Goal: Task Accomplishment & Management: Manage account settings

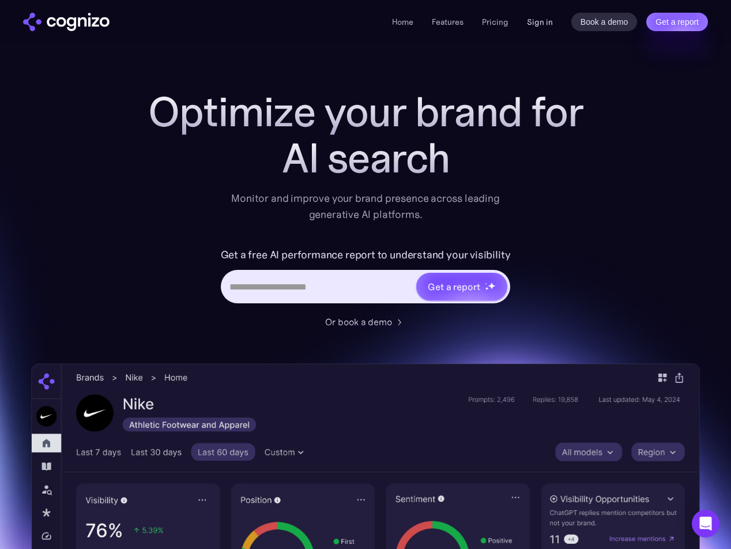
click at [541, 22] on link "Sign in" at bounding box center [540, 22] width 26 height 14
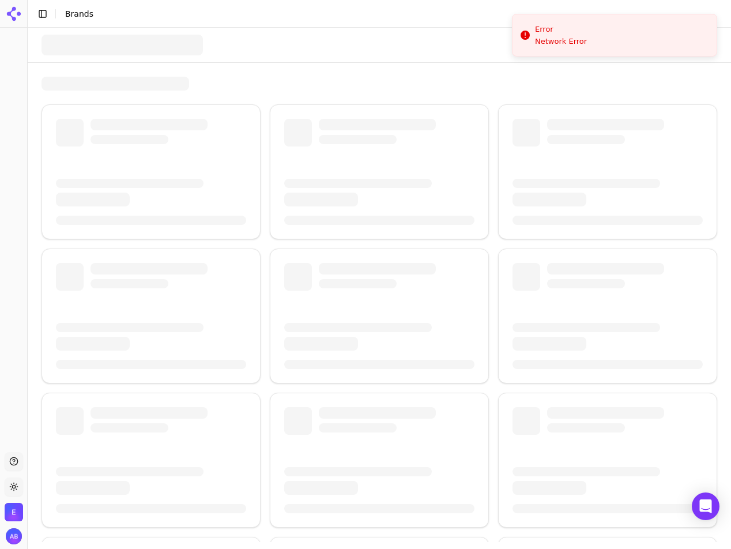
click at [16, 14] on icon at bounding box center [14, 14] width 18 height 18
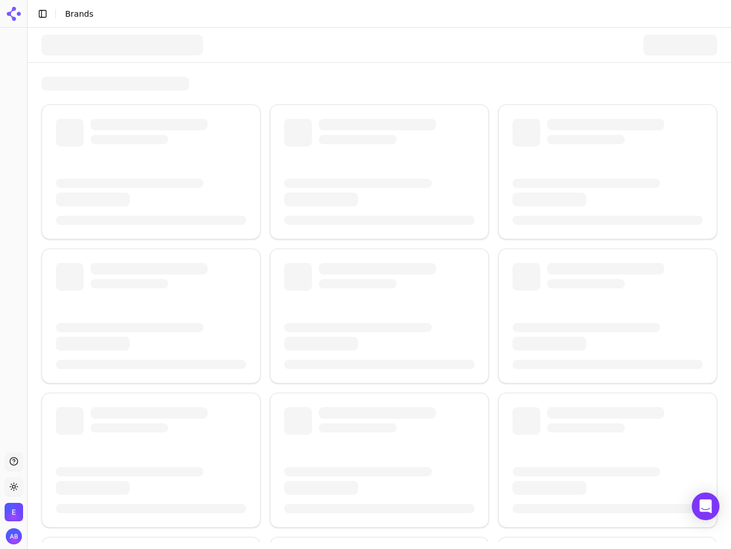
click at [14, 511] on img "Open organization switcher" at bounding box center [14, 512] width 18 height 18
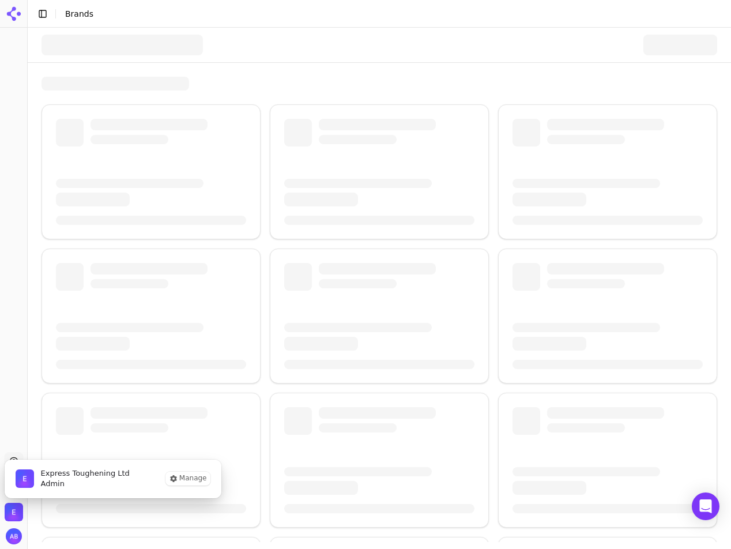
click at [14, 511] on img "Close organization switcher" at bounding box center [14, 512] width 18 height 18
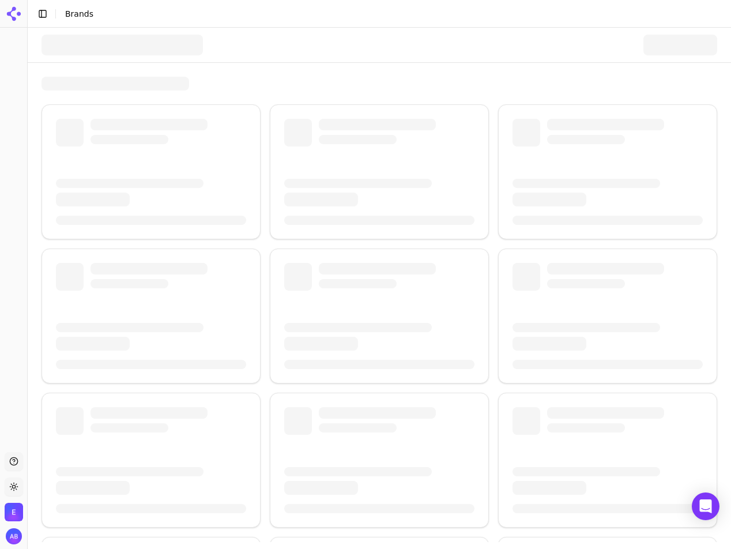
click at [10, 507] on img "Open organization switcher" at bounding box center [14, 512] width 18 height 18
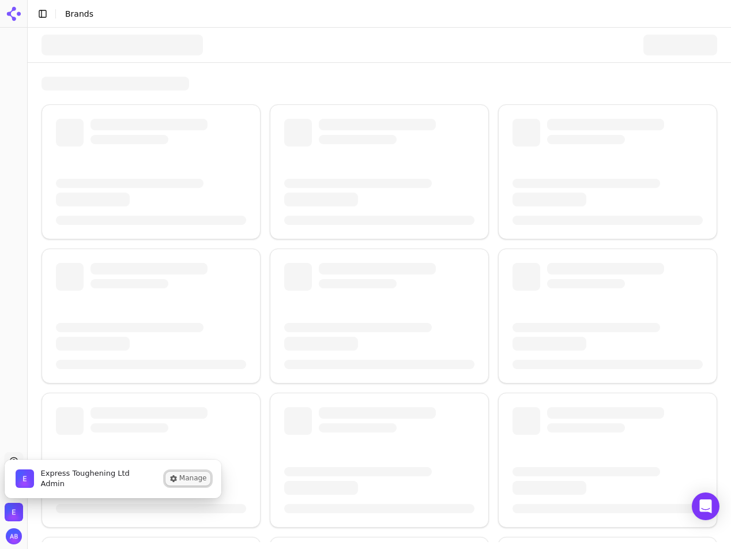
click at [191, 479] on button "Manage" at bounding box center [187, 479] width 45 height 14
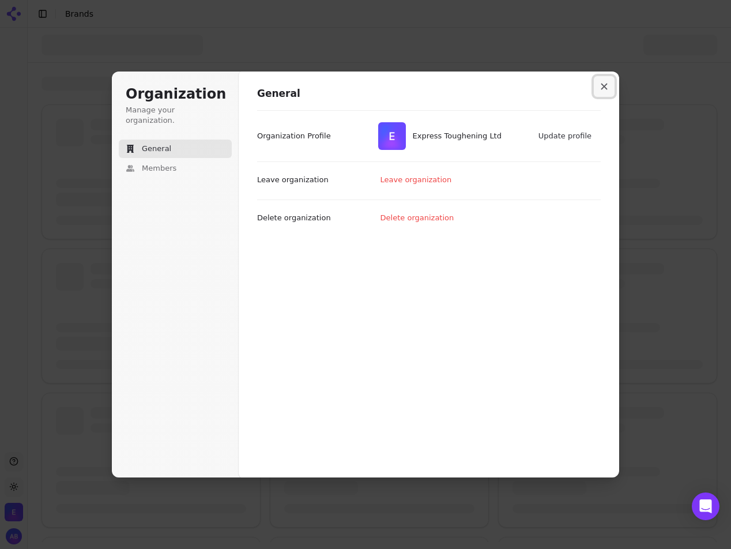
click at [608, 85] on button "Close modal" at bounding box center [604, 86] width 21 height 21
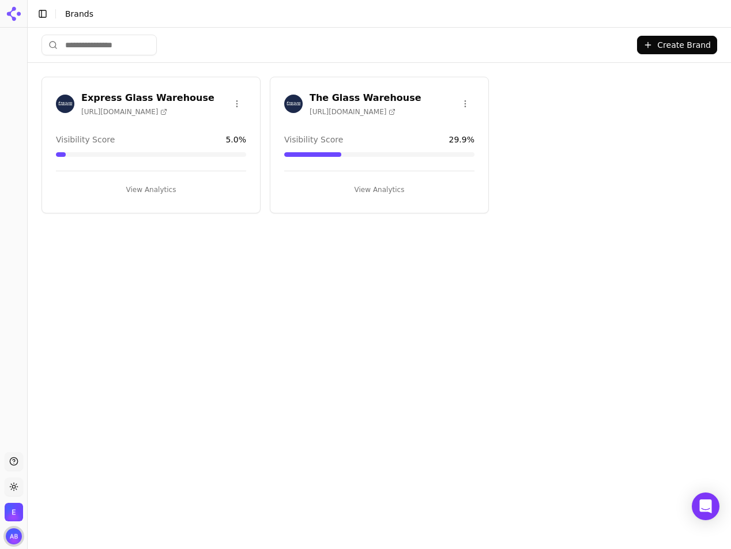
click at [14, 533] on img "Open user button" at bounding box center [14, 536] width 16 height 16
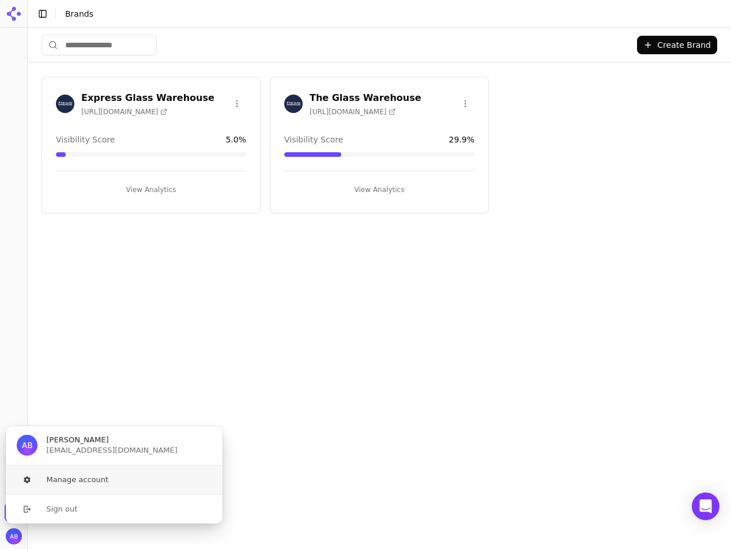
click at [76, 480] on button "Manage account" at bounding box center [114, 479] width 218 height 29
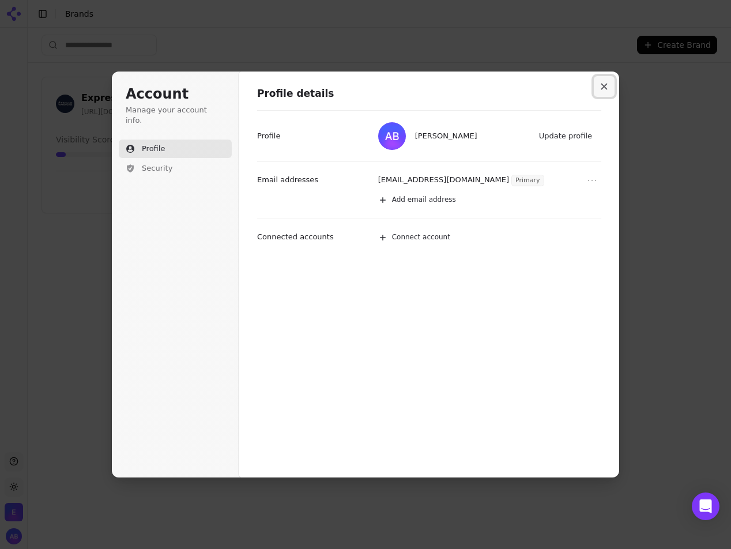
click at [605, 84] on icon "Close modal" at bounding box center [604, 86] width 7 height 7
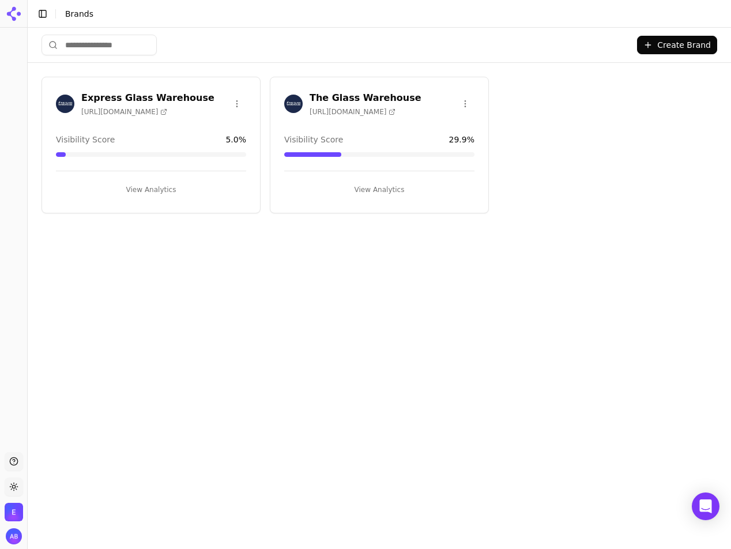
click at [376, 100] on h3 "The Glass Warehouse" at bounding box center [366, 98] width 112 height 14
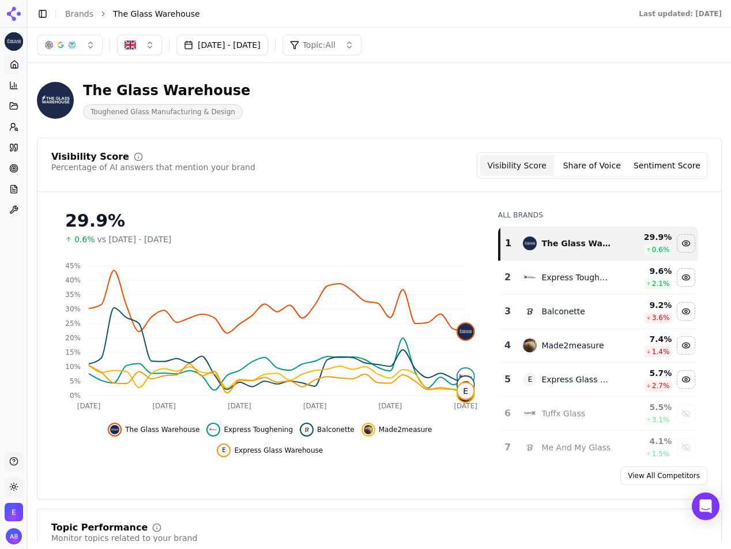
click at [660, 93] on div "The Glass Warehouse Toughened Glass Manufacturing & Design" at bounding box center [379, 100] width 685 height 57
click at [10, 460] on button "Support" at bounding box center [14, 461] width 18 height 18
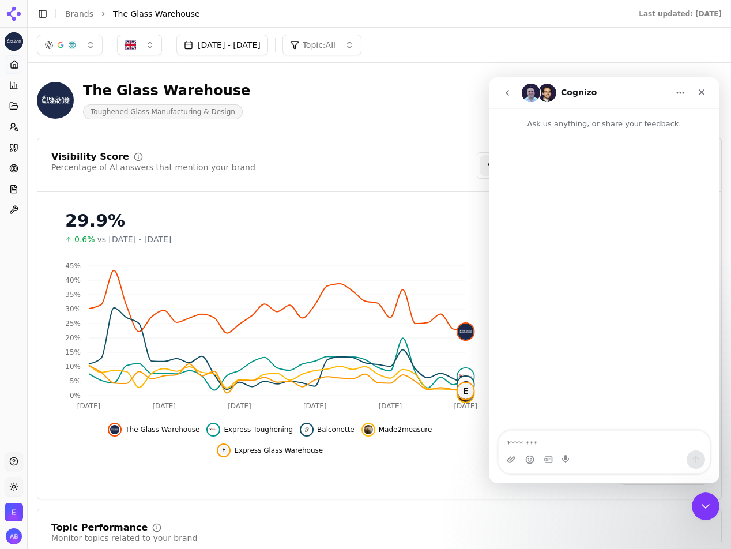
click at [513, 94] on button "go back" at bounding box center [507, 93] width 22 height 22
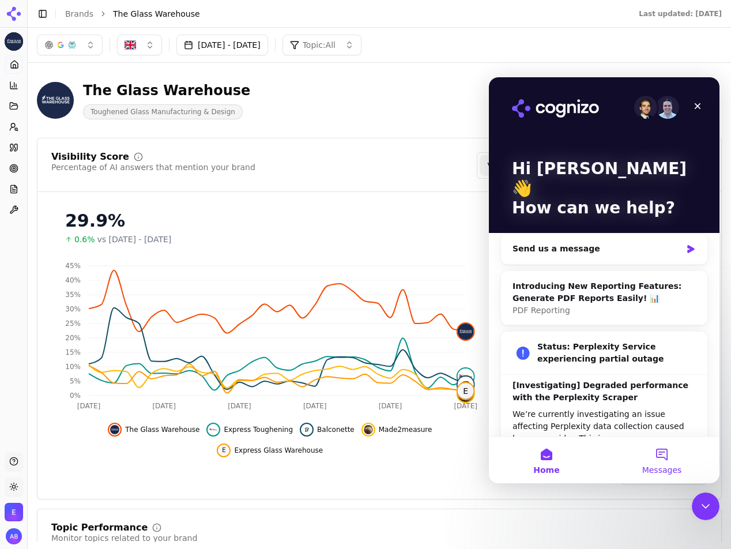
click at [663, 466] on span "Messages" at bounding box center [662, 470] width 40 height 8
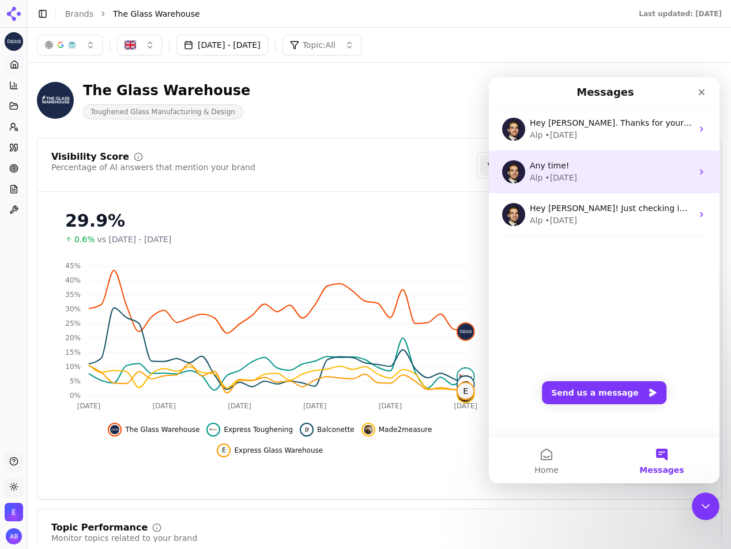
click at [590, 180] on div "Alp • [DATE]" at bounding box center [611, 178] width 163 height 12
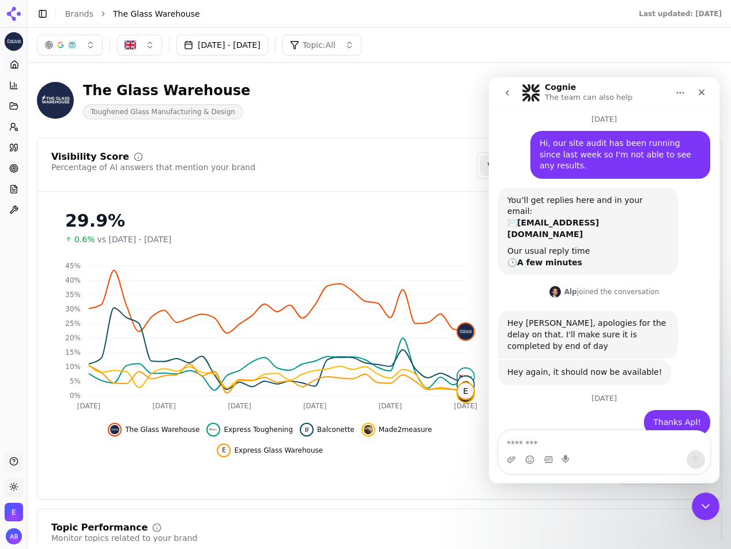
scroll to position [46, 0]
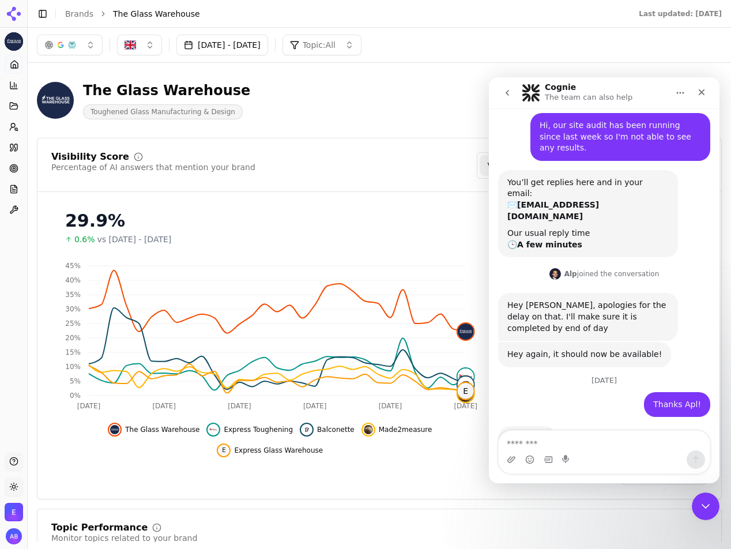
click at [507, 95] on icon "go back" at bounding box center [507, 92] width 9 height 9
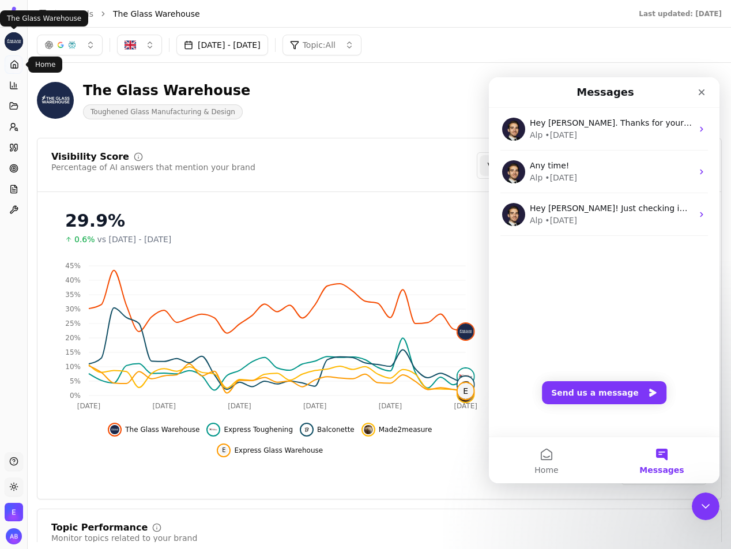
click at [16, 65] on icon at bounding box center [14, 66] width 2 height 3
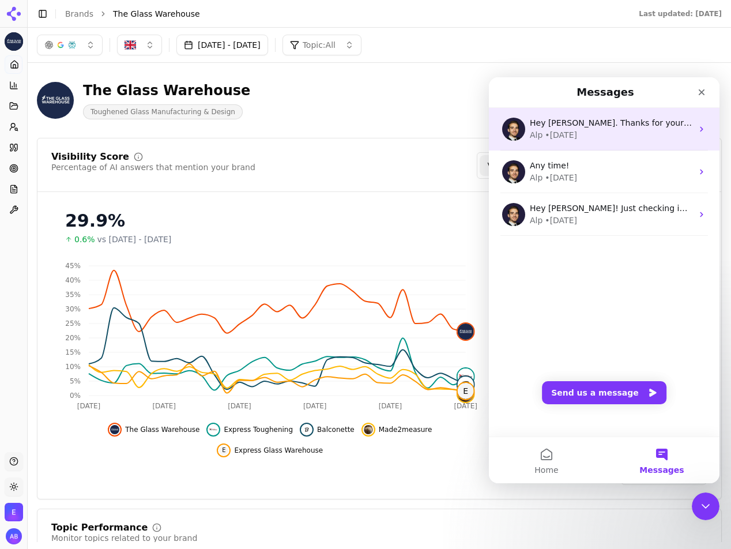
click at [642, 128] on div "Hey [PERSON_NAME]. Thanks for your patience here. We fixed everything up and re…" at bounding box center [611, 123] width 163 height 12
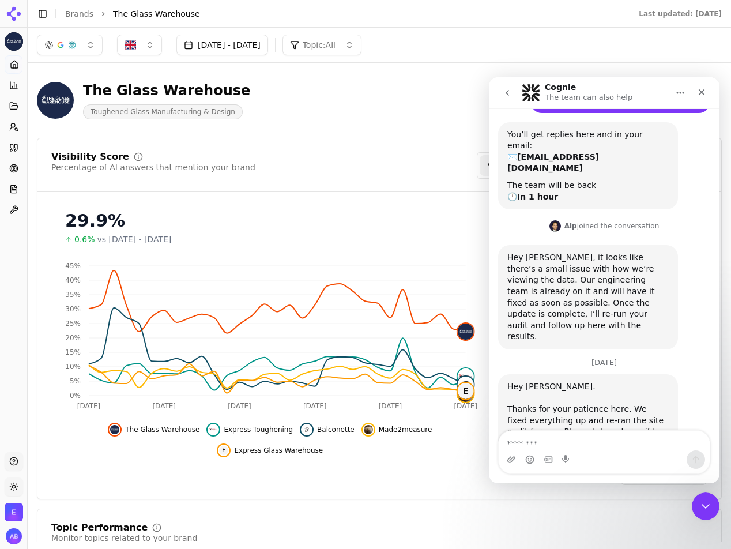
scroll to position [132, 0]
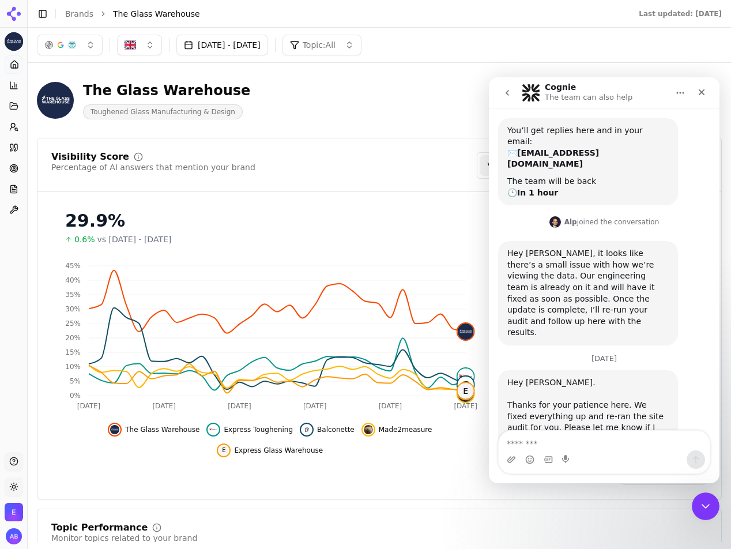
click at [510, 92] on icon "go back" at bounding box center [507, 92] width 9 height 9
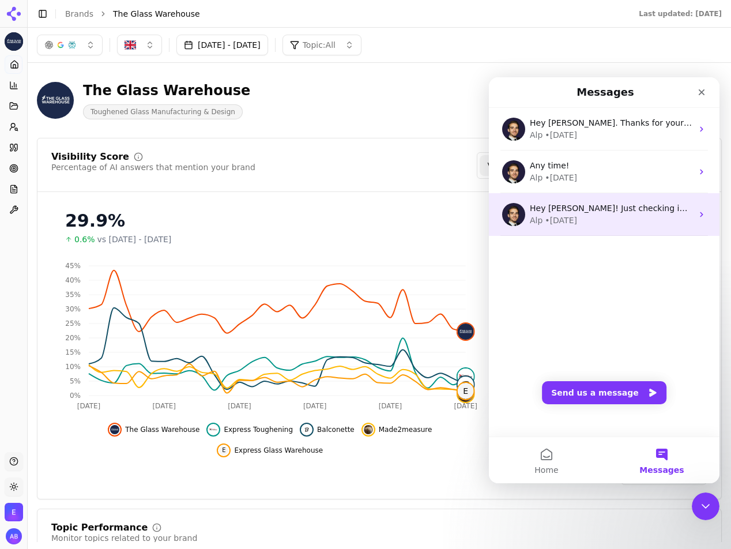
click at [603, 217] on div "Alp • [DATE]" at bounding box center [611, 220] width 163 height 12
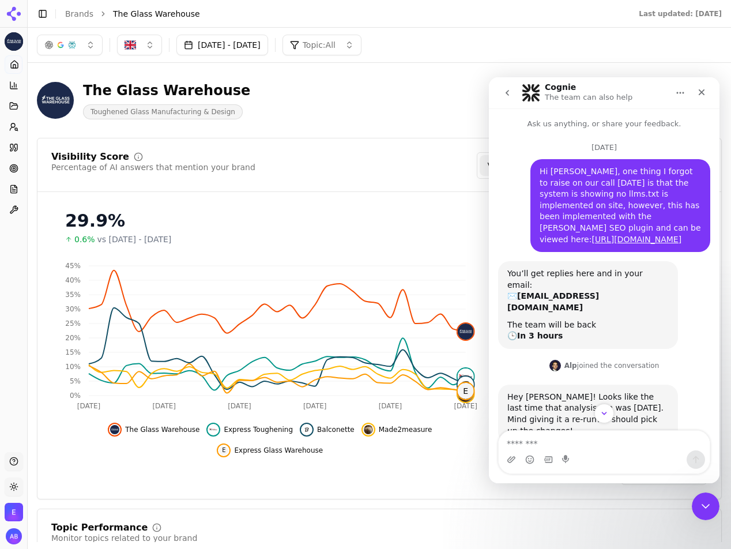
click at [509, 91] on icon "go back" at bounding box center [507, 92] width 9 height 9
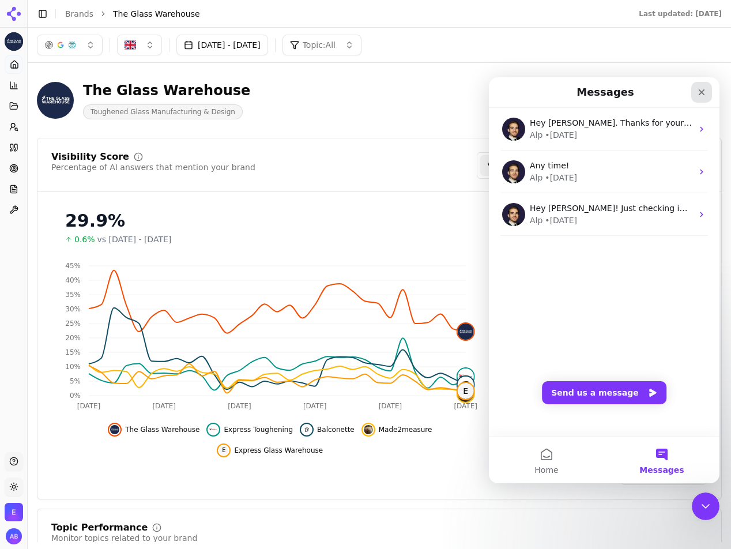
click at [701, 96] on div "Close" at bounding box center [701, 92] width 21 height 21
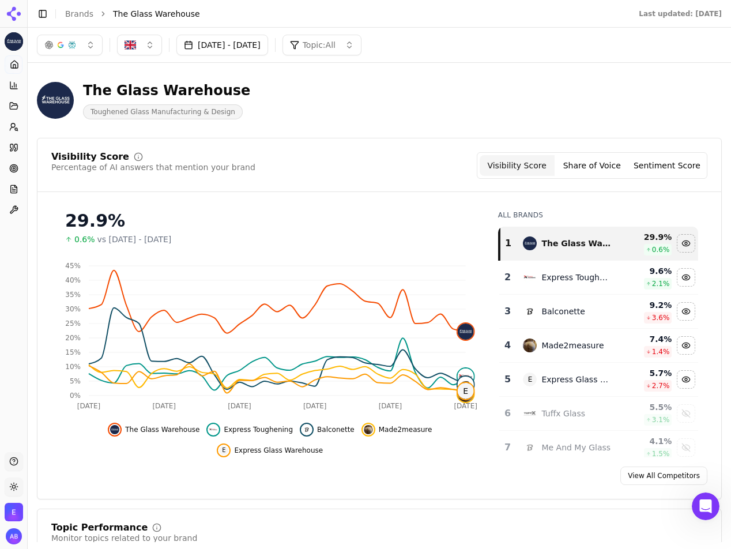
click at [13, 513] on img "Open organization switcher" at bounding box center [14, 512] width 18 height 18
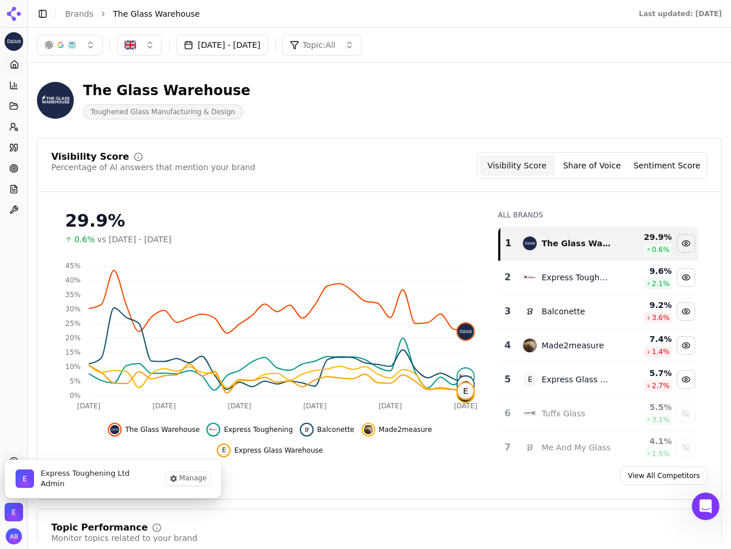
click at [48, 479] on span "Admin" at bounding box center [85, 484] width 89 height 10
click at [198, 479] on button "Manage" at bounding box center [187, 479] width 45 height 14
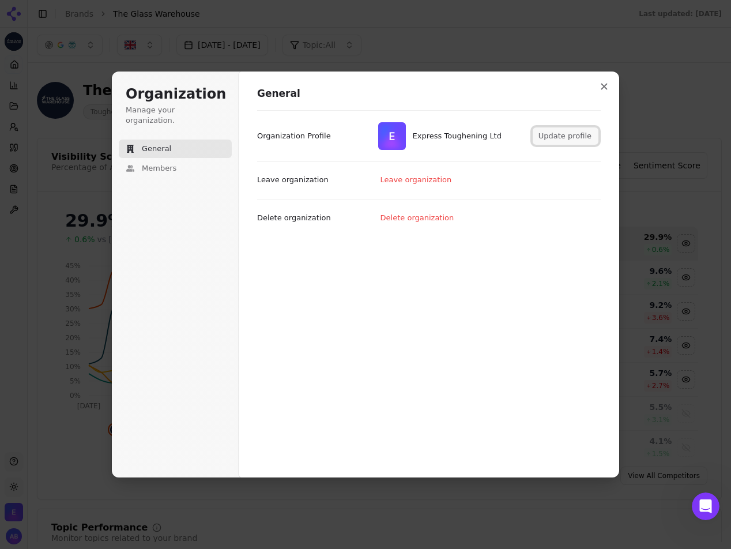
click at [560, 135] on button "Update profile" at bounding box center [566, 135] width 66 height 17
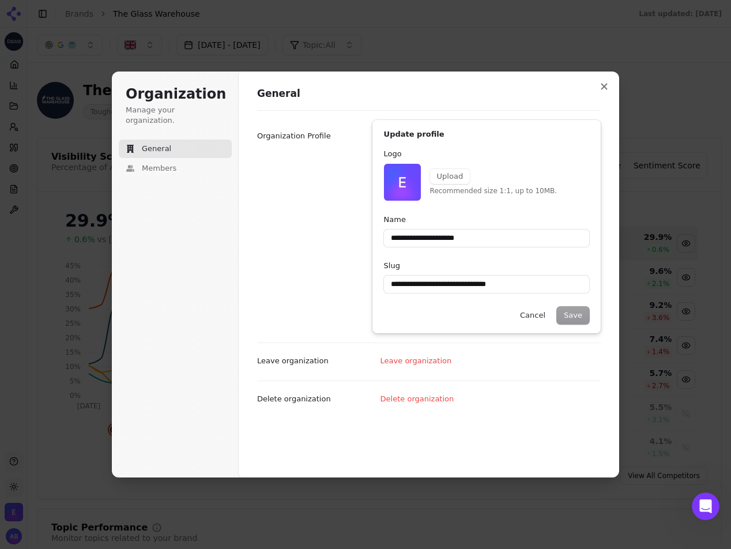
type input "**********"
click at [309, 179] on div "**********" at bounding box center [429, 226] width 344 height 232
click at [164, 163] on span "Members" at bounding box center [159, 168] width 35 height 10
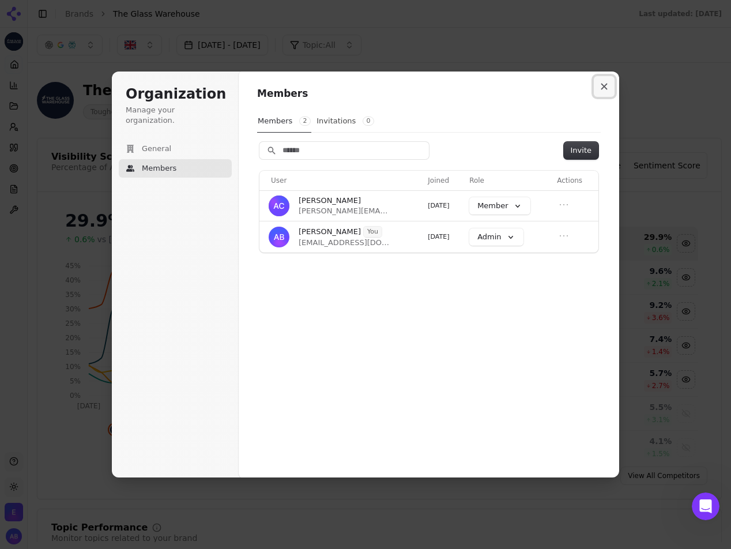
click at [606, 85] on icon "Close modal" at bounding box center [604, 87] width 6 height 6
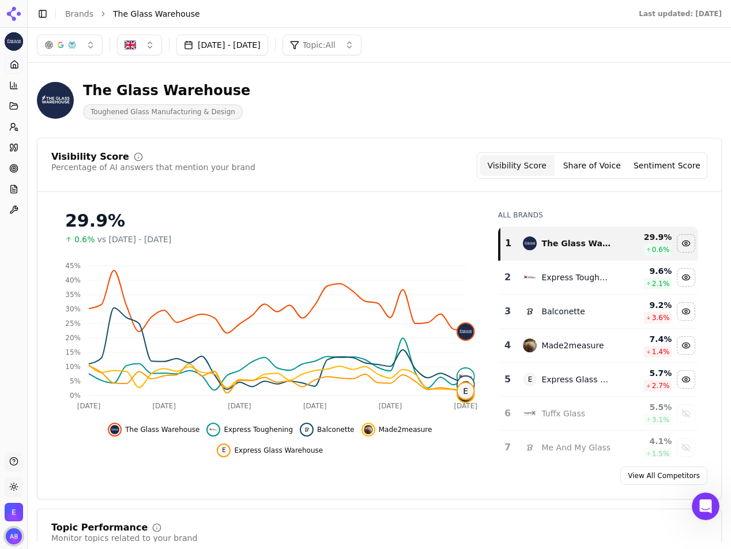
click at [13, 537] on img "Open user button" at bounding box center [14, 536] width 16 height 16
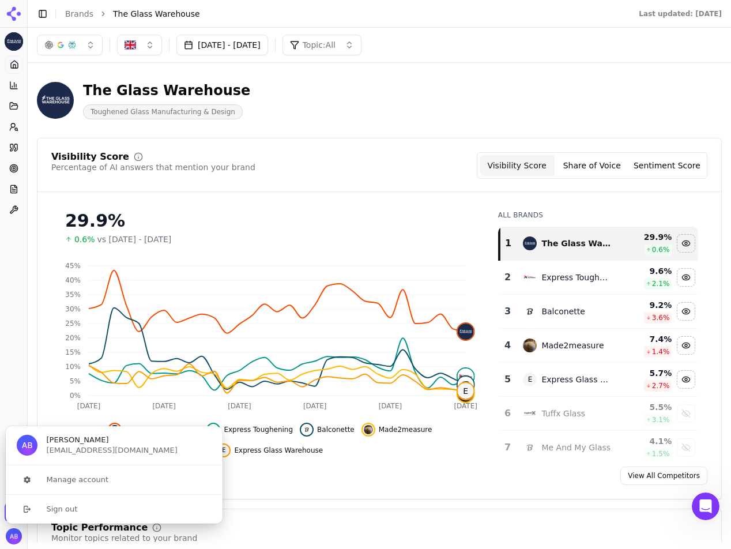
click at [70, 445] on span "[EMAIL_ADDRESS][DOMAIN_NAME]" at bounding box center [112, 450] width 131 height 10
